Goal: Information Seeking & Learning: Learn about a topic

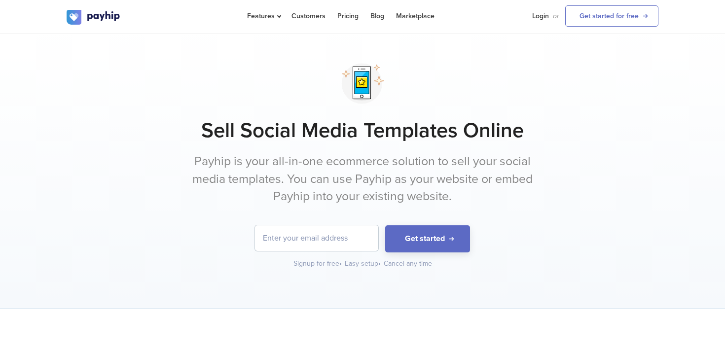
click at [478, 125] on h1 "Sell Social Media Templates Online" at bounding box center [363, 130] width 592 height 25
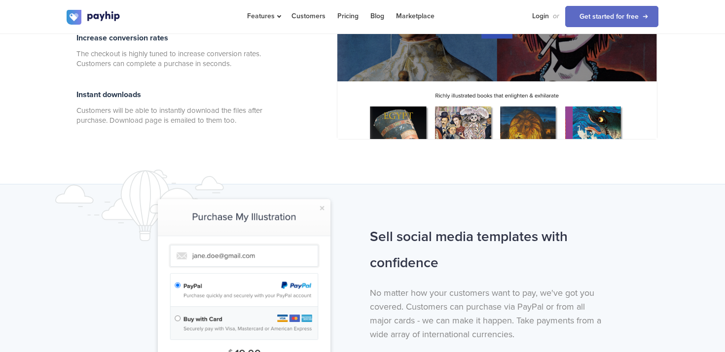
scroll to position [645, 0]
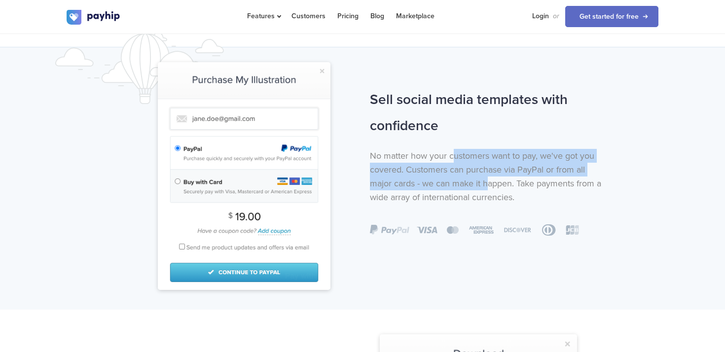
drag, startPoint x: 452, startPoint y: 154, endPoint x: 487, endPoint y: 184, distance: 45.8
click at [487, 184] on p "No matter how your customers want to pay, we've got you covered. Customers can …" at bounding box center [489, 176] width 238 height 55
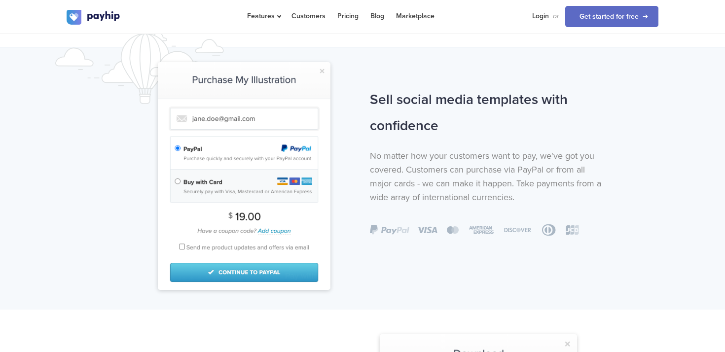
click at [500, 191] on p "No matter how your customers want to pay, we've got you covered. Customers can …" at bounding box center [489, 176] width 238 height 55
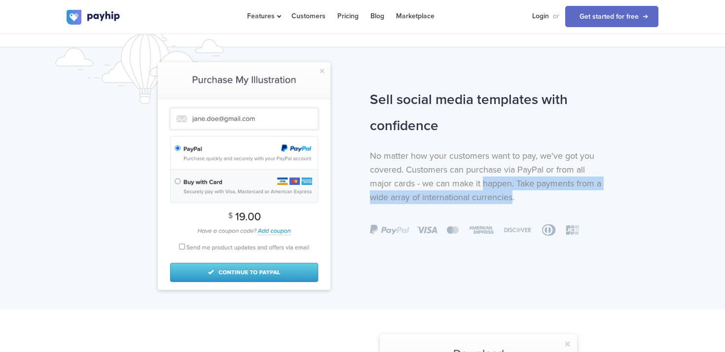
drag, startPoint x: 484, startPoint y: 185, endPoint x: 513, endPoint y: 201, distance: 32.9
click at [513, 201] on p "No matter how your customers want to pay, we've got you covered. Customers can …" at bounding box center [489, 176] width 238 height 55
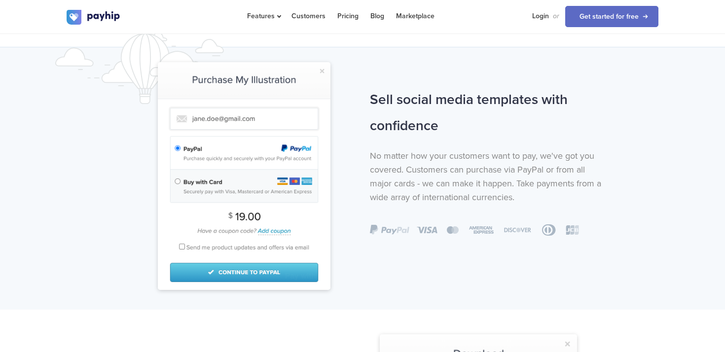
click at [533, 186] on p "No matter how your customers want to pay, we've got you covered. Customers can …" at bounding box center [489, 176] width 238 height 55
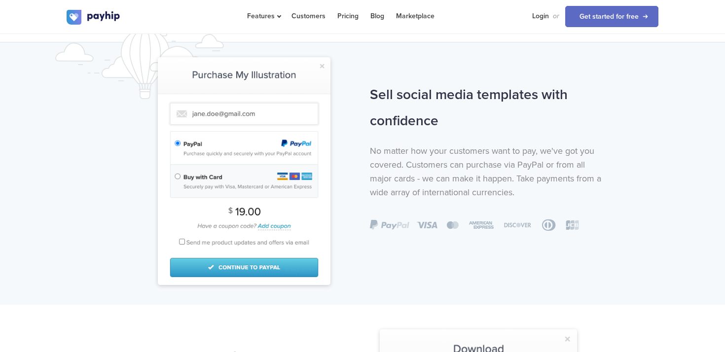
scroll to position [653, 0]
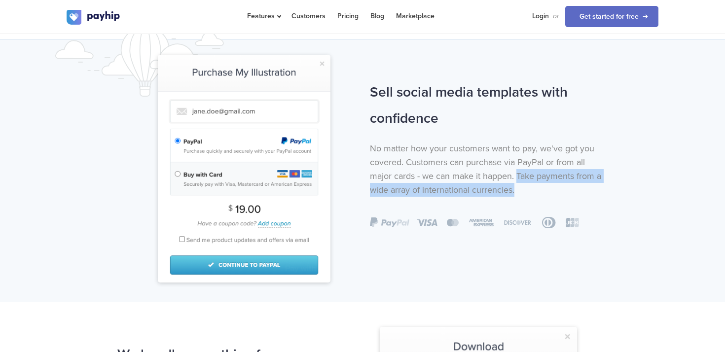
drag, startPoint x: 517, startPoint y: 174, endPoint x: 526, endPoint y: 192, distance: 20.7
click at [526, 192] on p "No matter how your customers want to pay, we've got you covered. Customers can …" at bounding box center [489, 169] width 238 height 55
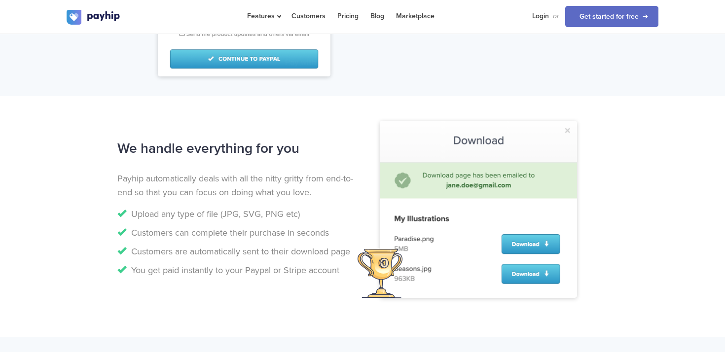
scroll to position [877, 0]
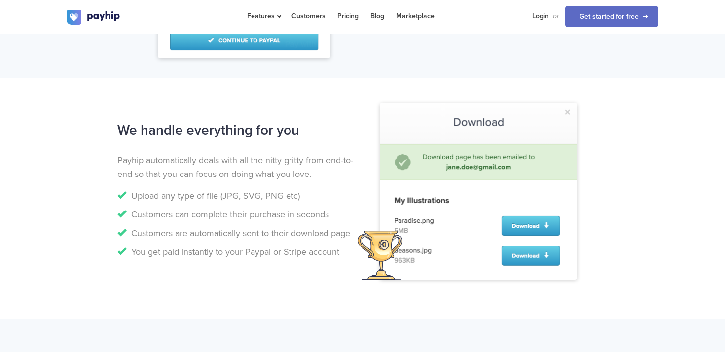
click at [634, 169] on div "We handle everything for you Payhip automatically deals with all the nitty grit…" at bounding box center [362, 198] width 607 height 162
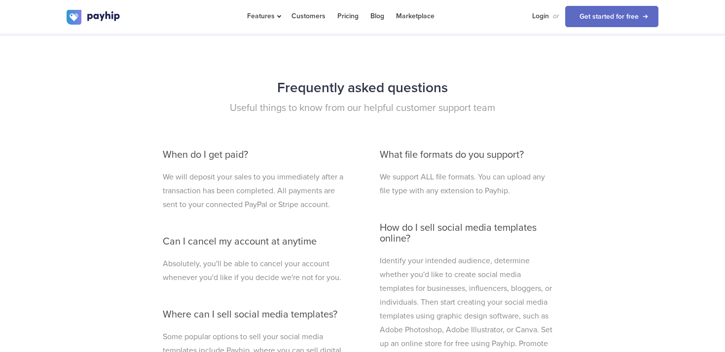
scroll to position [2595, 0]
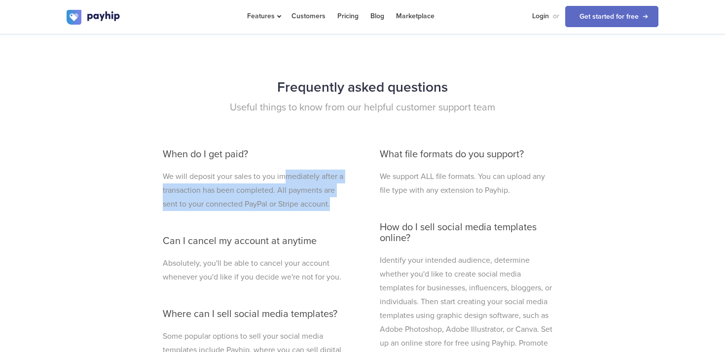
drag, startPoint x: 283, startPoint y: 179, endPoint x: 340, endPoint y: 202, distance: 61.7
click at [340, 202] on p "We will deposit your sales to you immediately after a transaction has been comp…" at bounding box center [254, 190] width 183 height 41
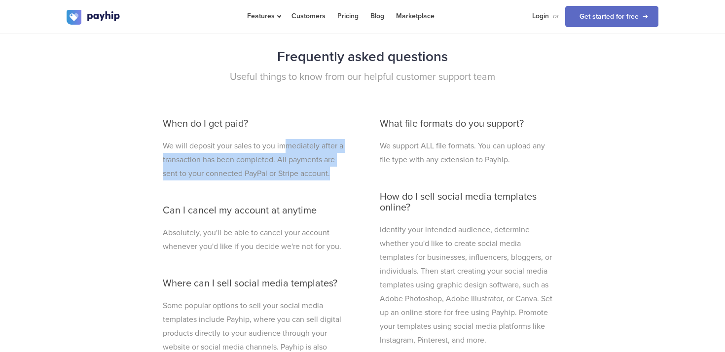
scroll to position [2627, 0]
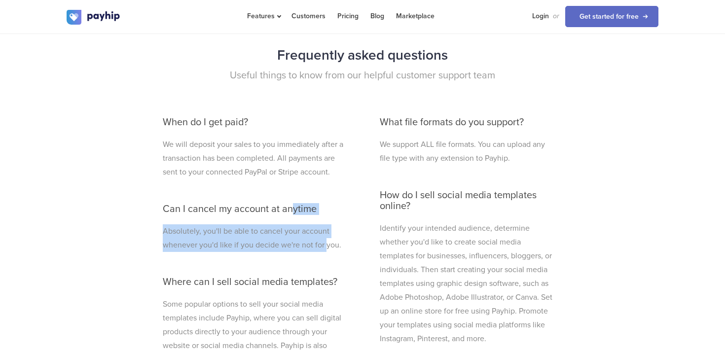
drag, startPoint x: 293, startPoint y: 207, endPoint x: 329, endPoint y: 239, distance: 48.2
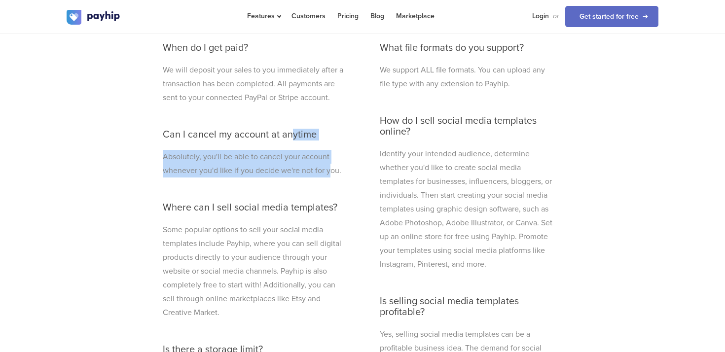
scroll to position [2720, 0]
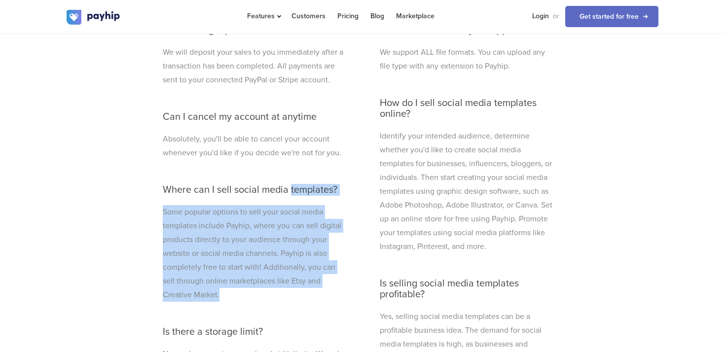
drag, startPoint x: 289, startPoint y: 183, endPoint x: 323, endPoint y: 291, distance: 112.7
click at [323, 291] on div "When do I get paid? We will deposit your sales to you immediately after a trans…" at bounding box center [253, 320] width 197 height 611
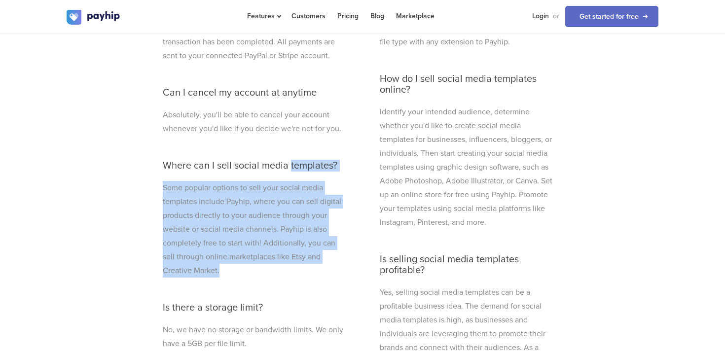
scroll to position [2723, 0]
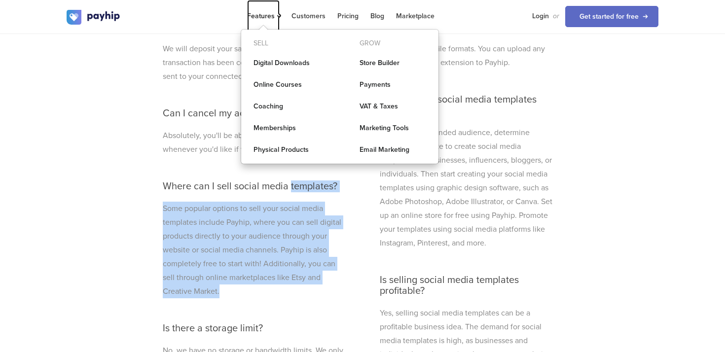
click at [272, 14] on span "Features" at bounding box center [263, 16] width 33 height 8
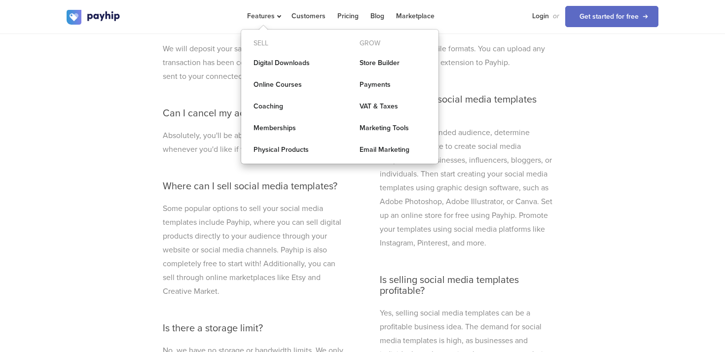
click at [209, 249] on p "Some popular options to sell your social media templates include Payhip, where …" at bounding box center [254, 250] width 183 height 97
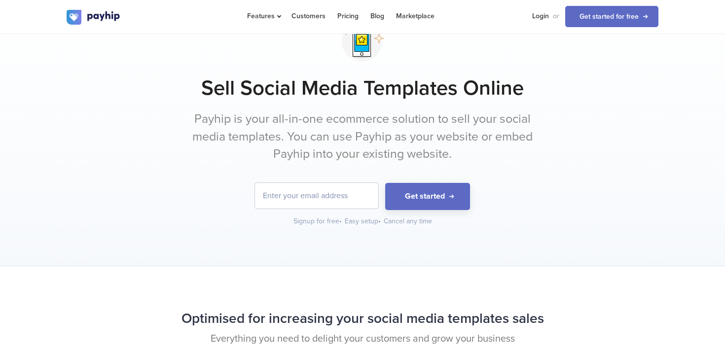
scroll to position [0, 0]
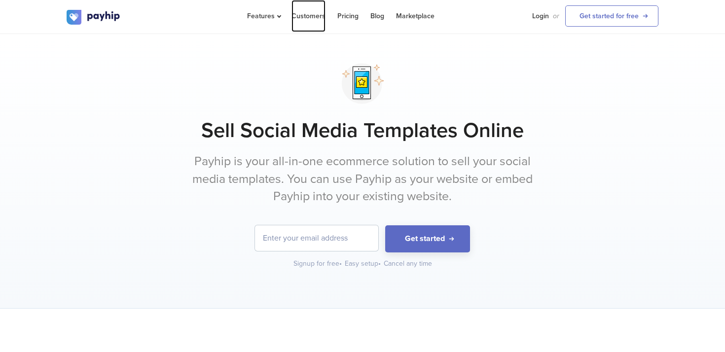
click at [303, 17] on link "Customers" at bounding box center [309, 16] width 34 height 32
